Goal: Transaction & Acquisition: Download file/media

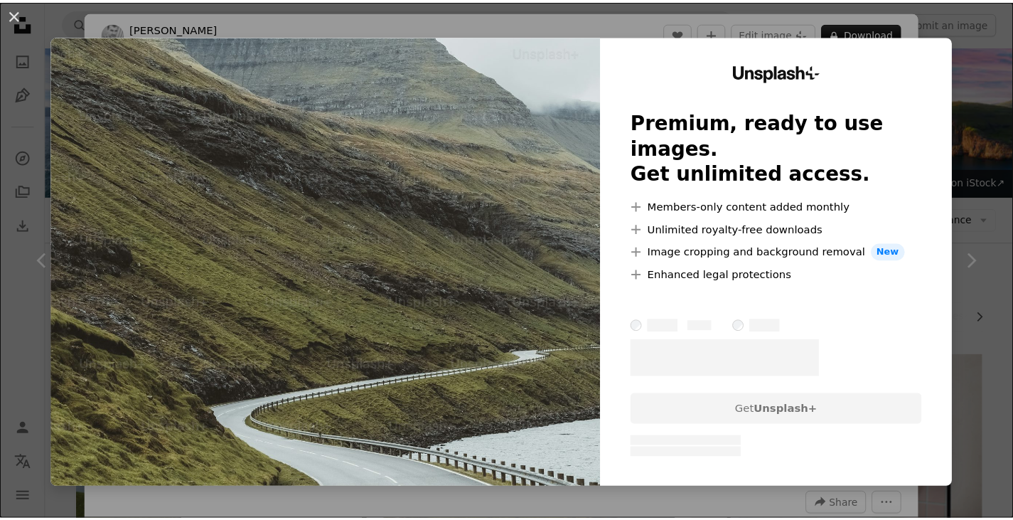
scroll to position [7813, 0]
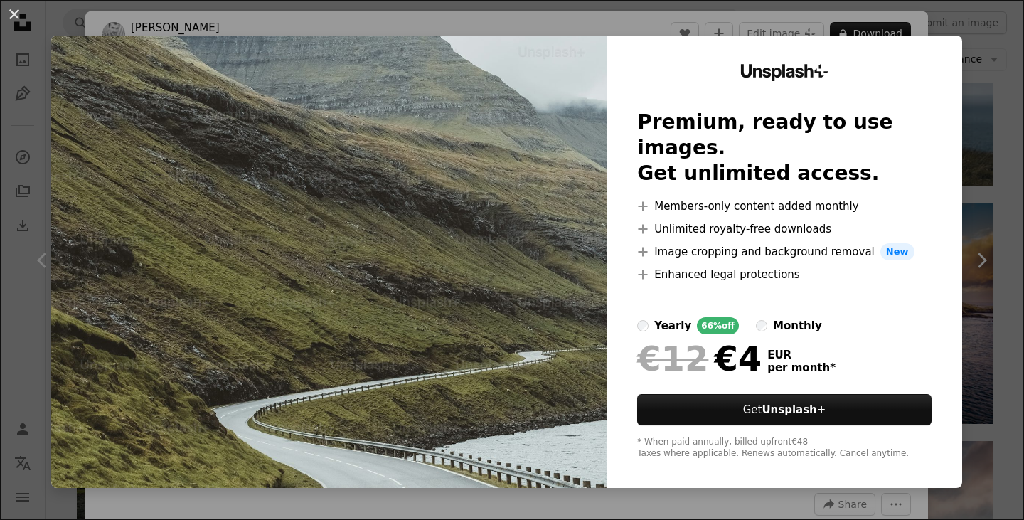
click at [965, 60] on div "An X shape Unsplash+ Premium, ready to use images. Get unlimited access. A plus…" at bounding box center [512, 260] width 1024 height 520
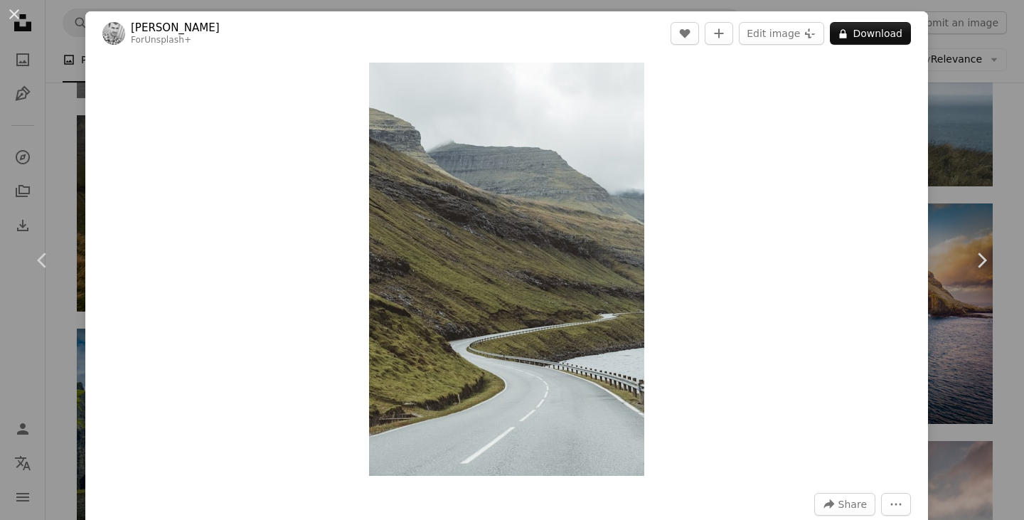
click at [987, 50] on div "An X shape Chevron left Chevron right [PERSON_NAME] For Unsplash+ A heart A plu…" at bounding box center [512, 260] width 1024 height 520
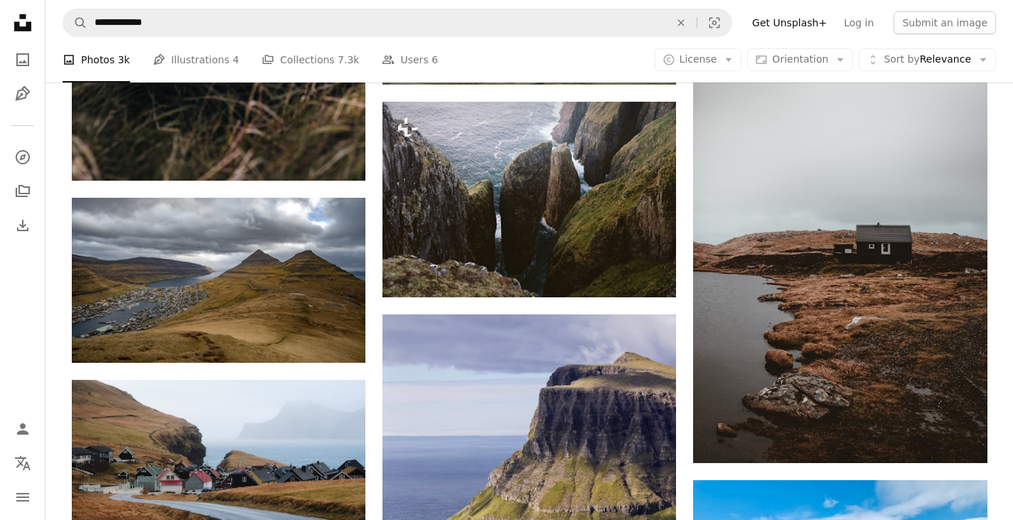
scroll to position [9559, 0]
